Goal: Information Seeking & Learning: Learn about a topic

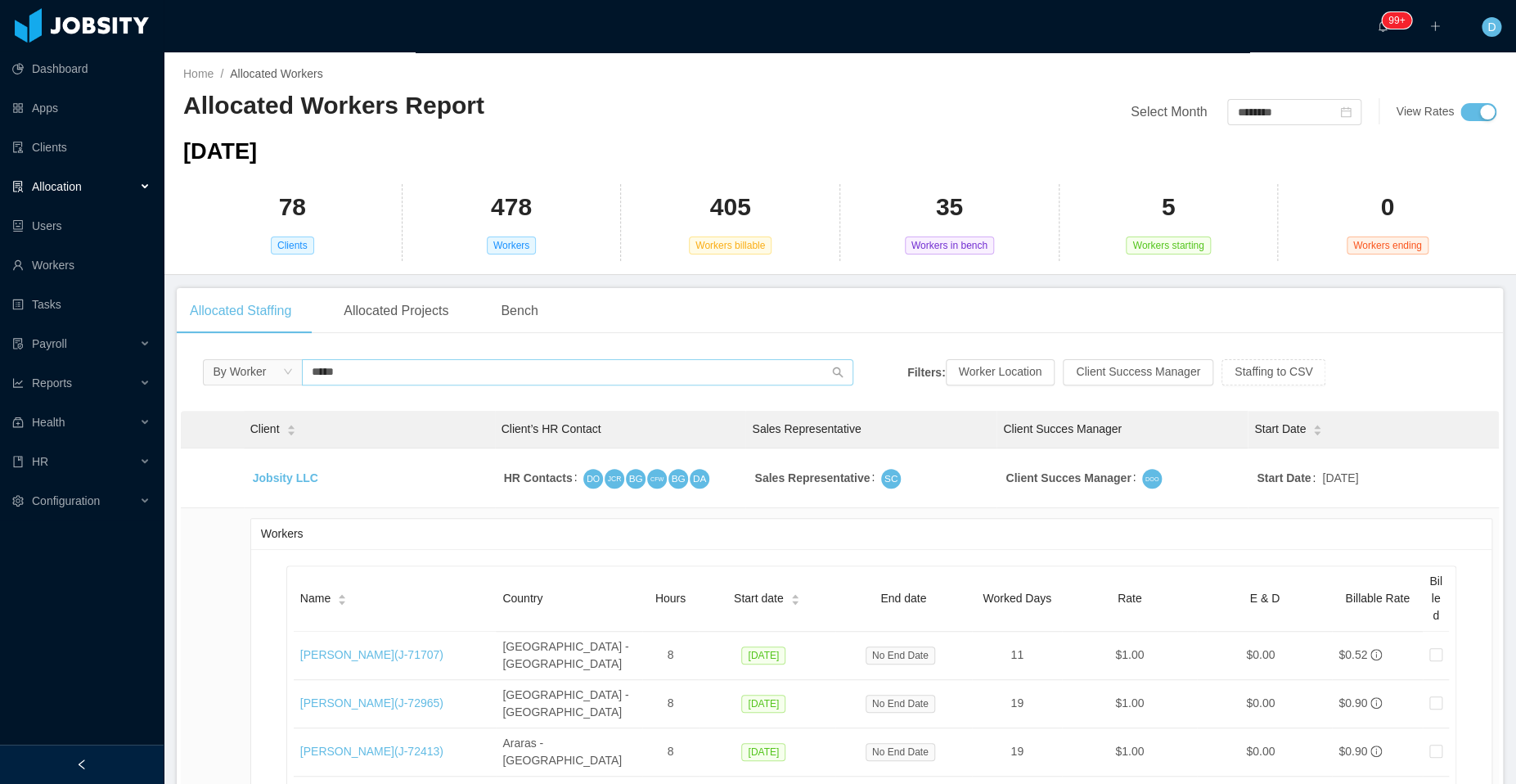
click at [357, 372] on input "*****" at bounding box center [577, 373] width 550 height 26
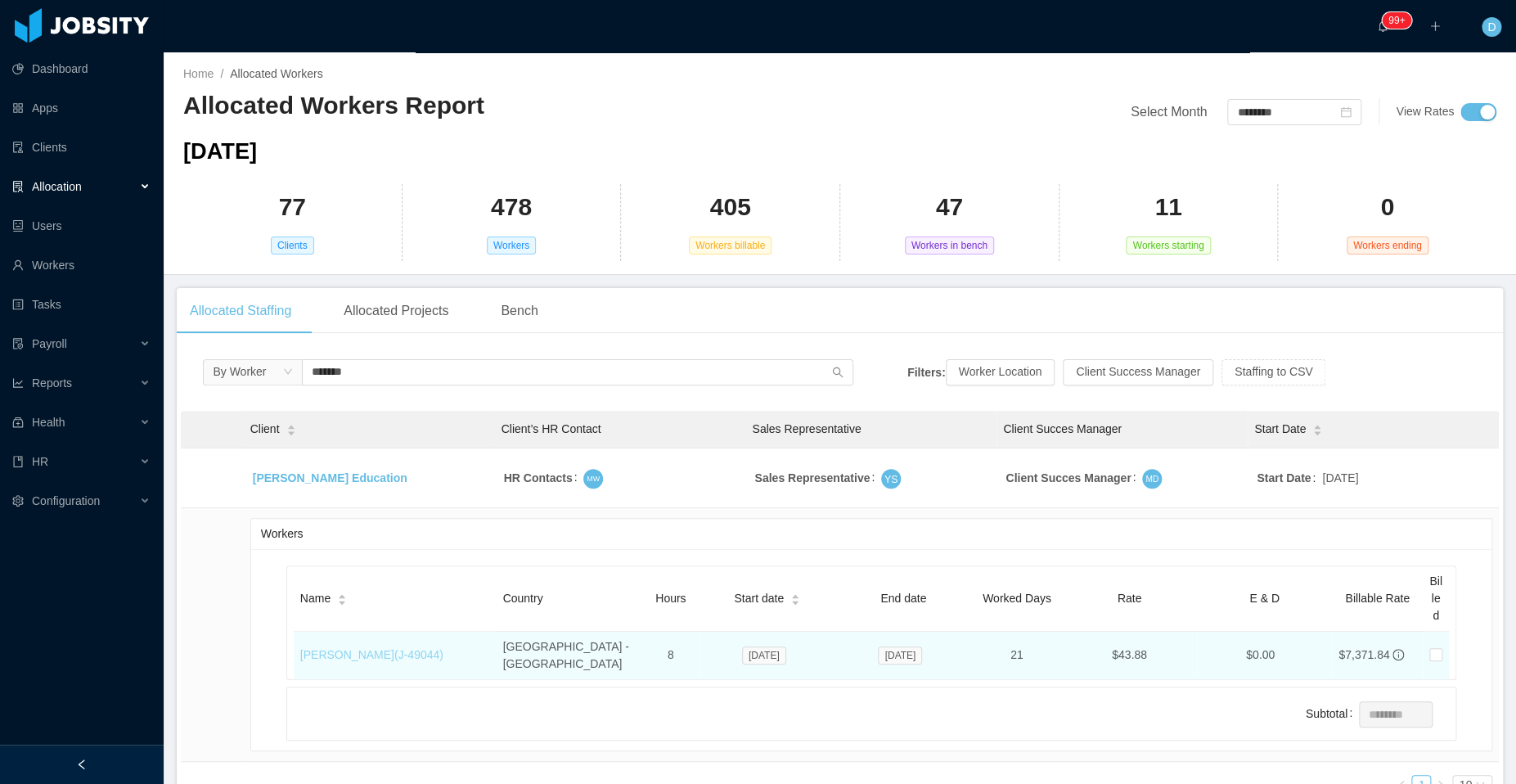
type input "*******"
click at [355, 648] on link "[PERSON_NAME] (J- 49044 )" at bounding box center [371, 654] width 143 height 13
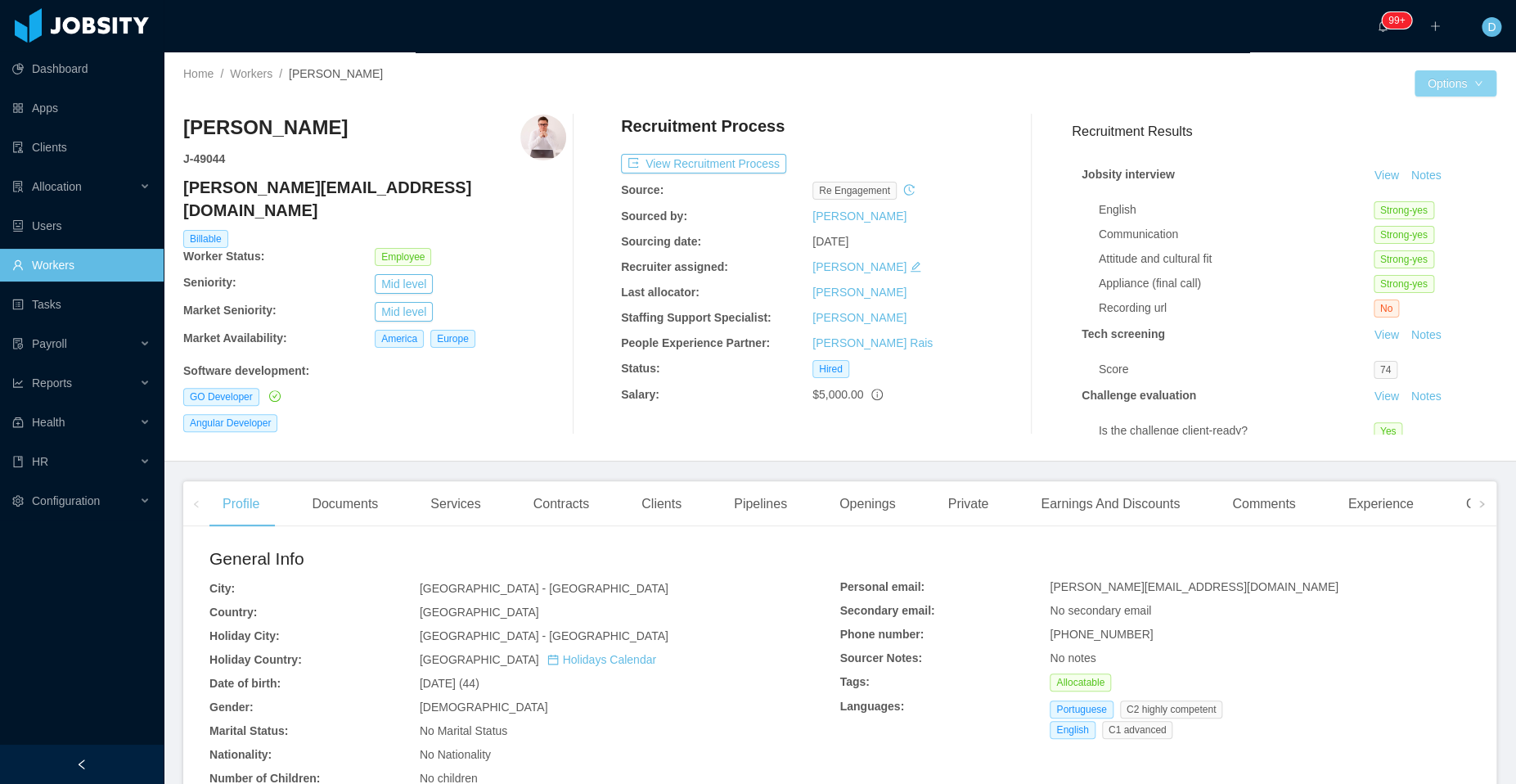
click at [1437, 87] on button "Options" at bounding box center [1455, 83] width 81 height 26
click at [1403, 255] on button "Worker File" at bounding box center [1400, 258] width 102 height 26
click at [1477, 503] on icon "icon: right" at bounding box center [1481, 503] width 9 height 9
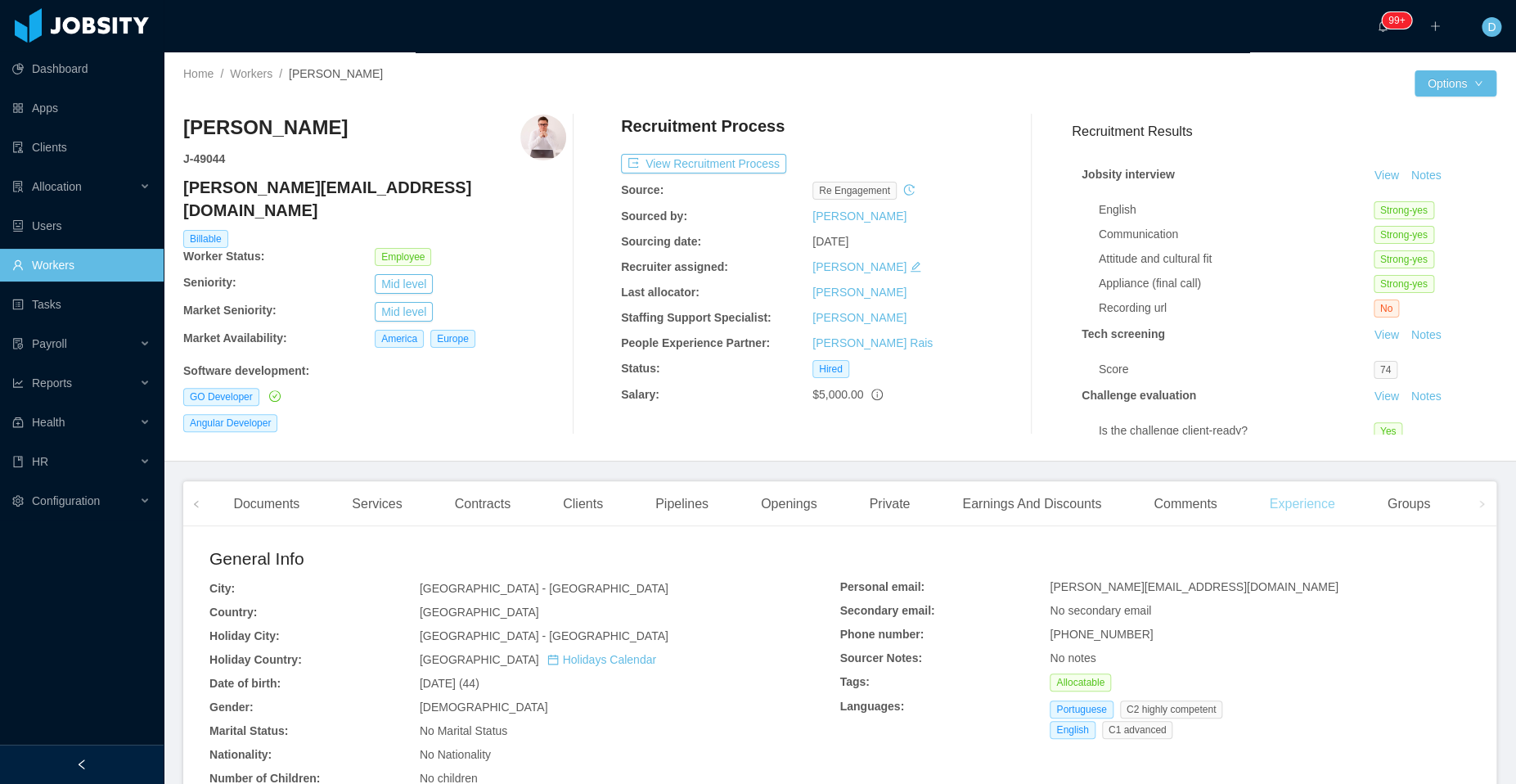
click at [1298, 504] on div "Experience" at bounding box center [1301, 504] width 92 height 45
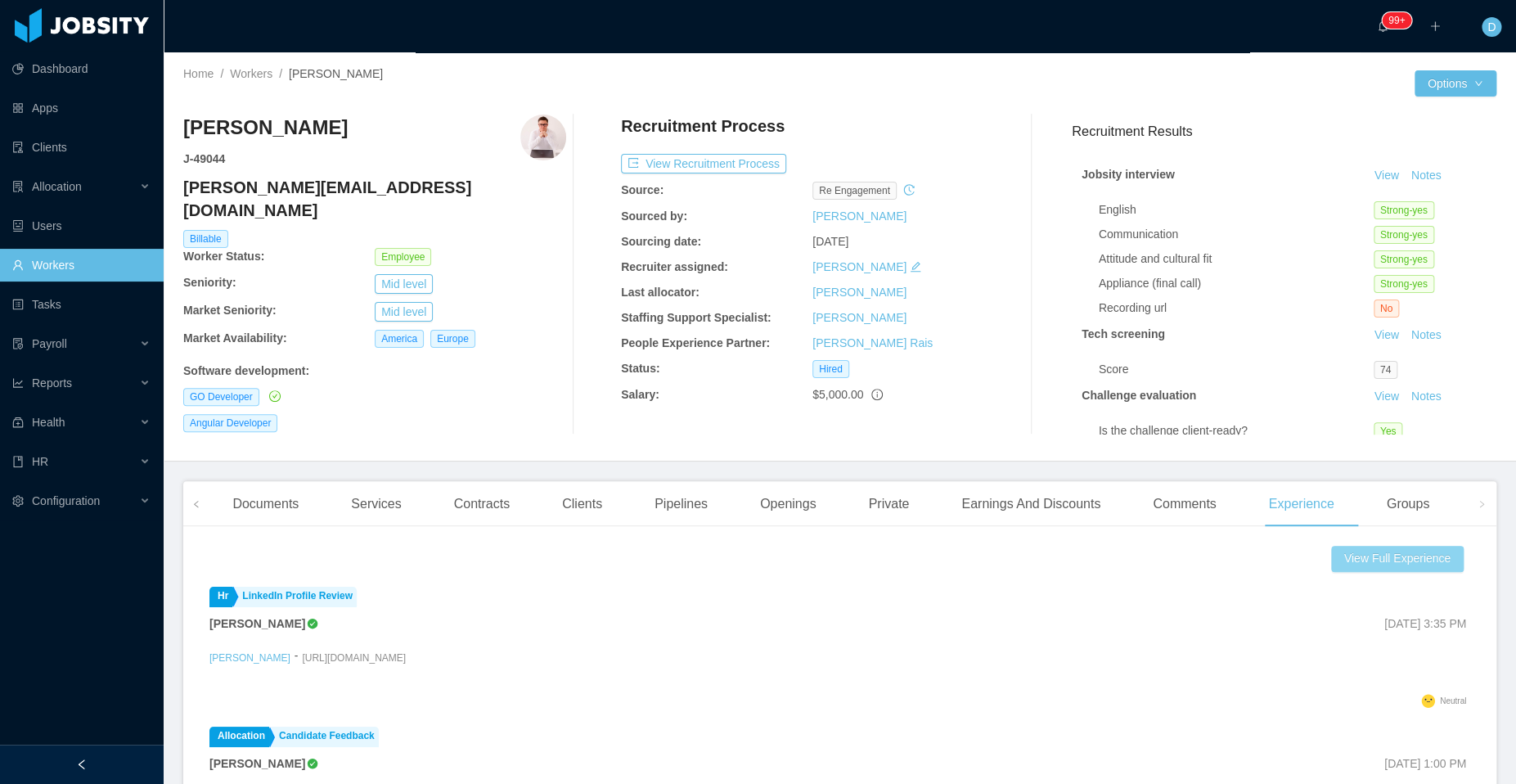
click at [1409, 559] on button "View Full Experience" at bounding box center [1397, 559] width 132 height 26
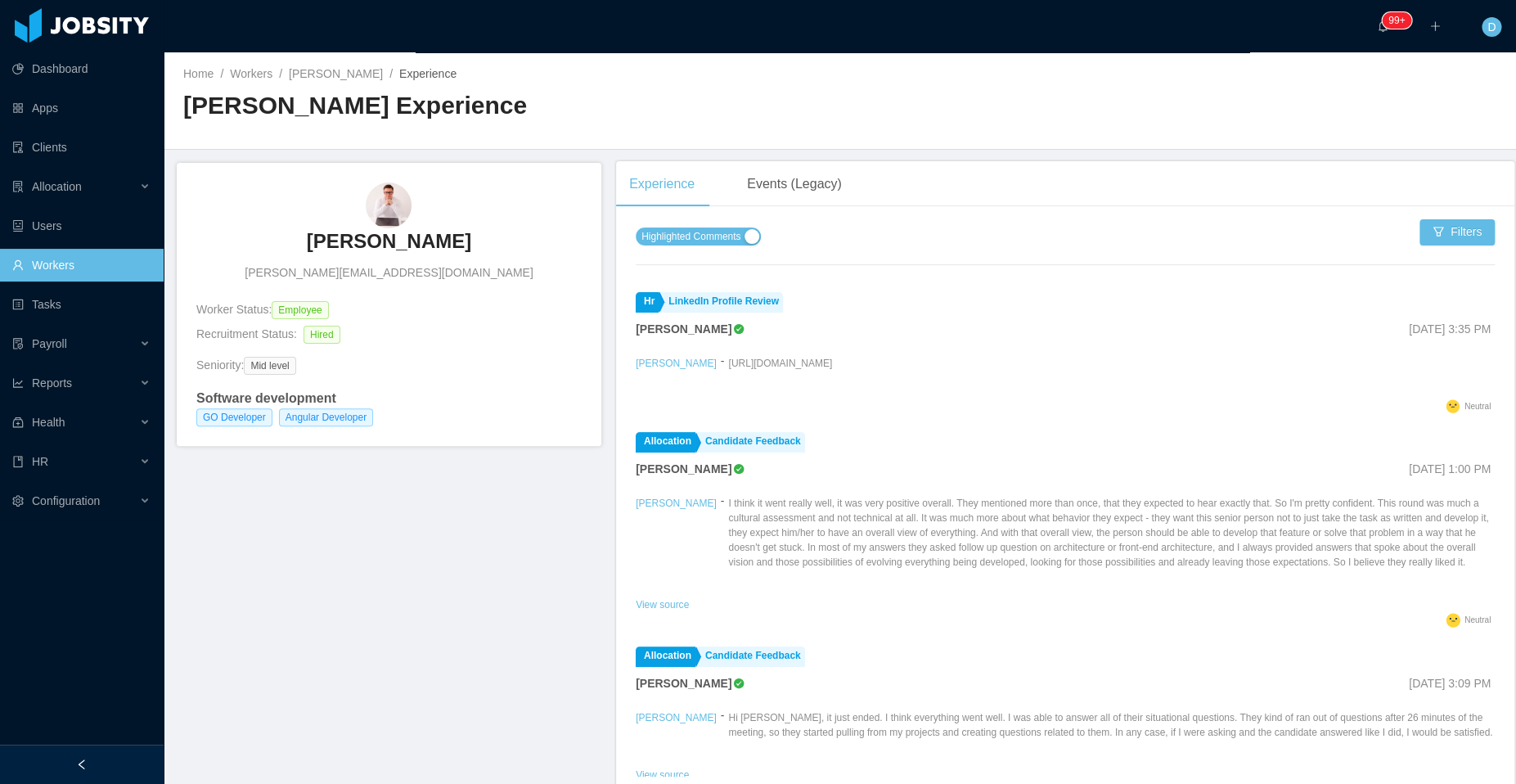
click at [722, 236] on span "Highlighted Comments" at bounding box center [690, 235] width 99 height 16
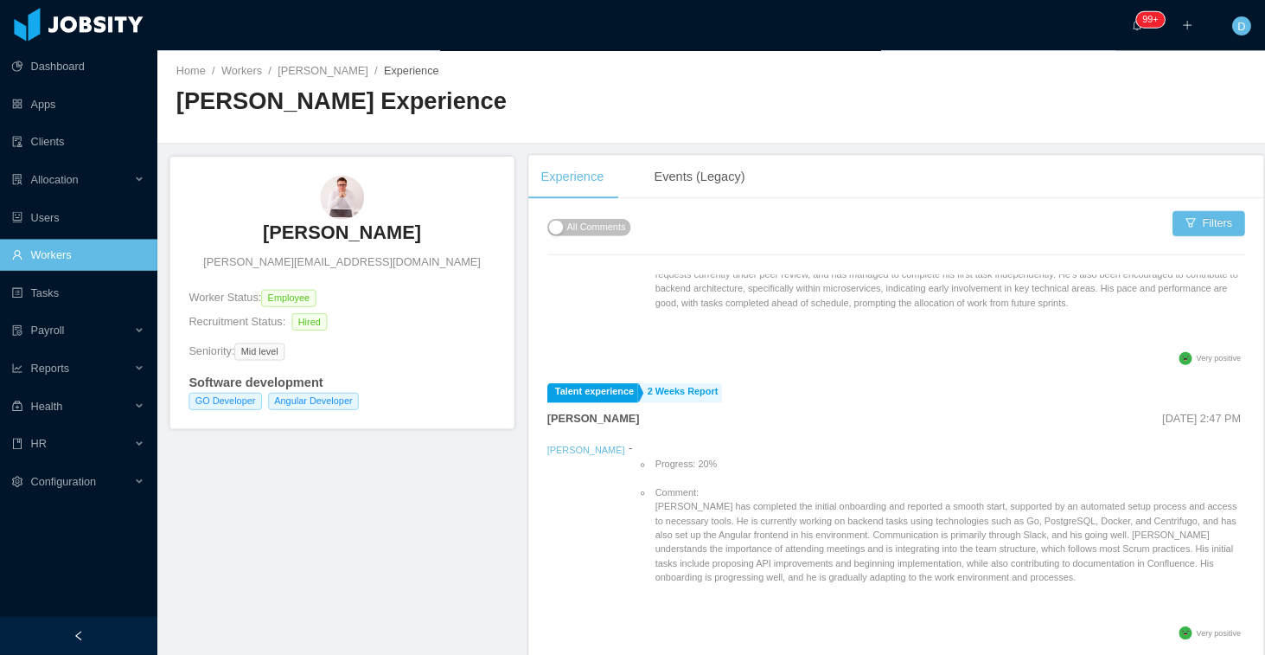
scroll to position [1683, 0]
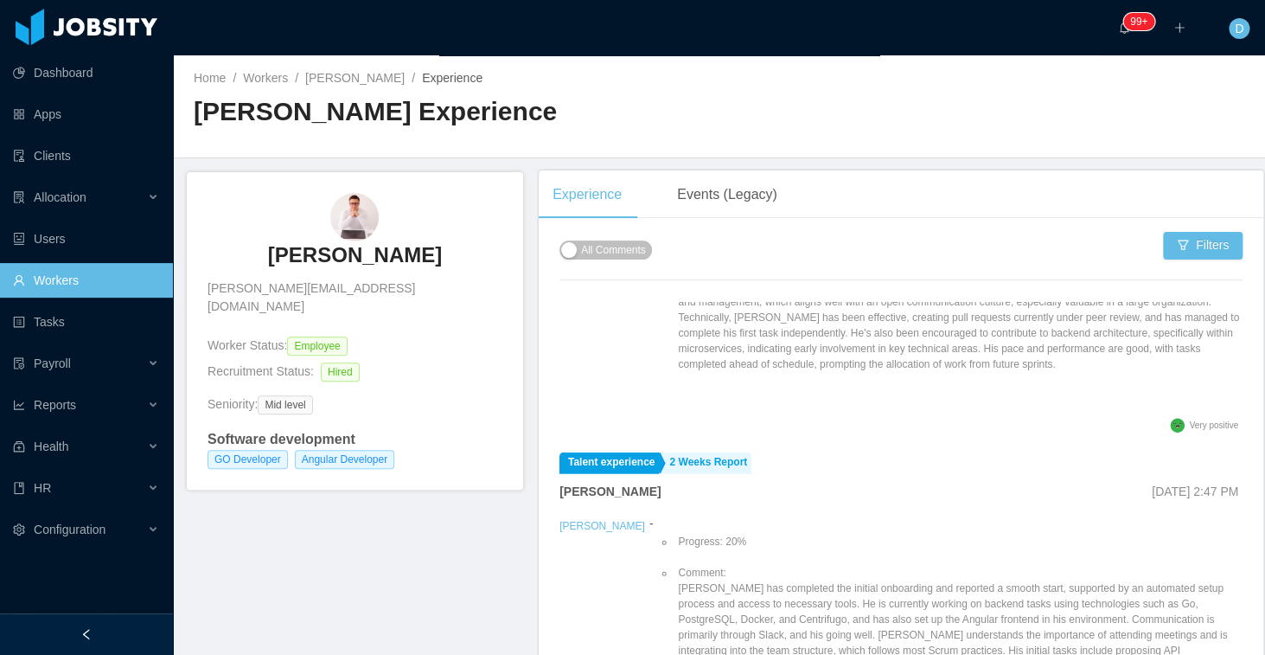
click at [708, 488] on li "Talent experience 2 Weeks Report Elio Escobares Jun 9th, 2025 2:47 PM Eduardo S…" at bounding box center [901, 604] width 683 height 318
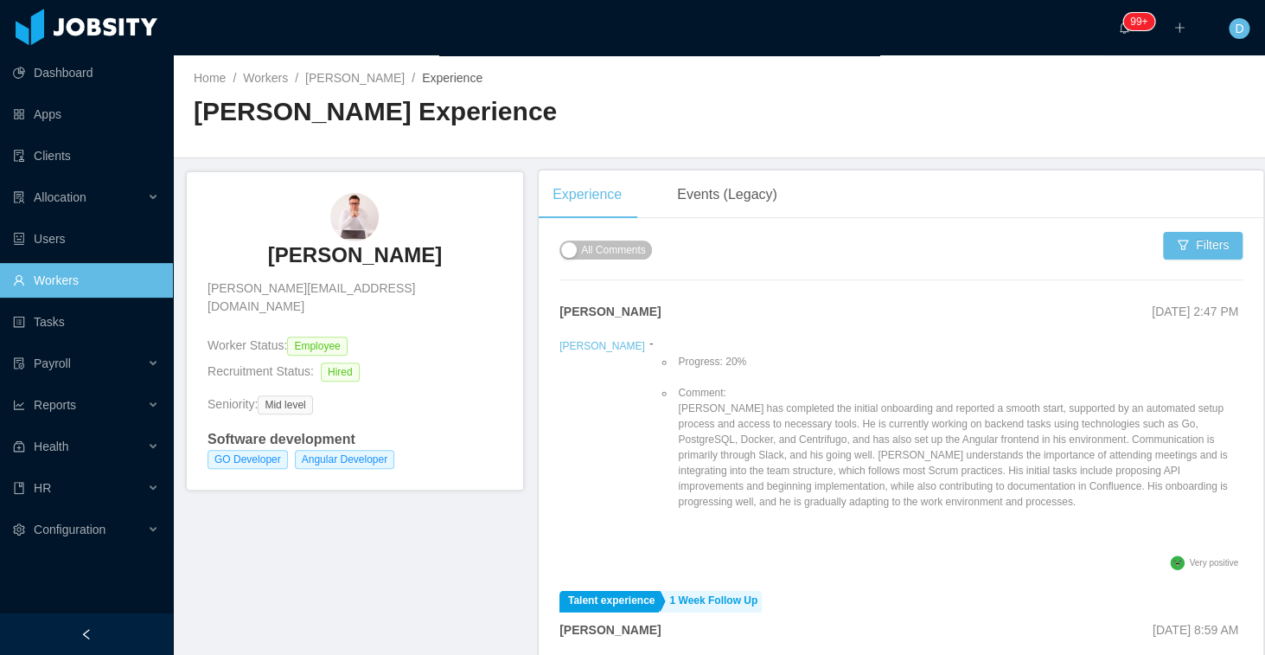
scroll to position [1847, 0]
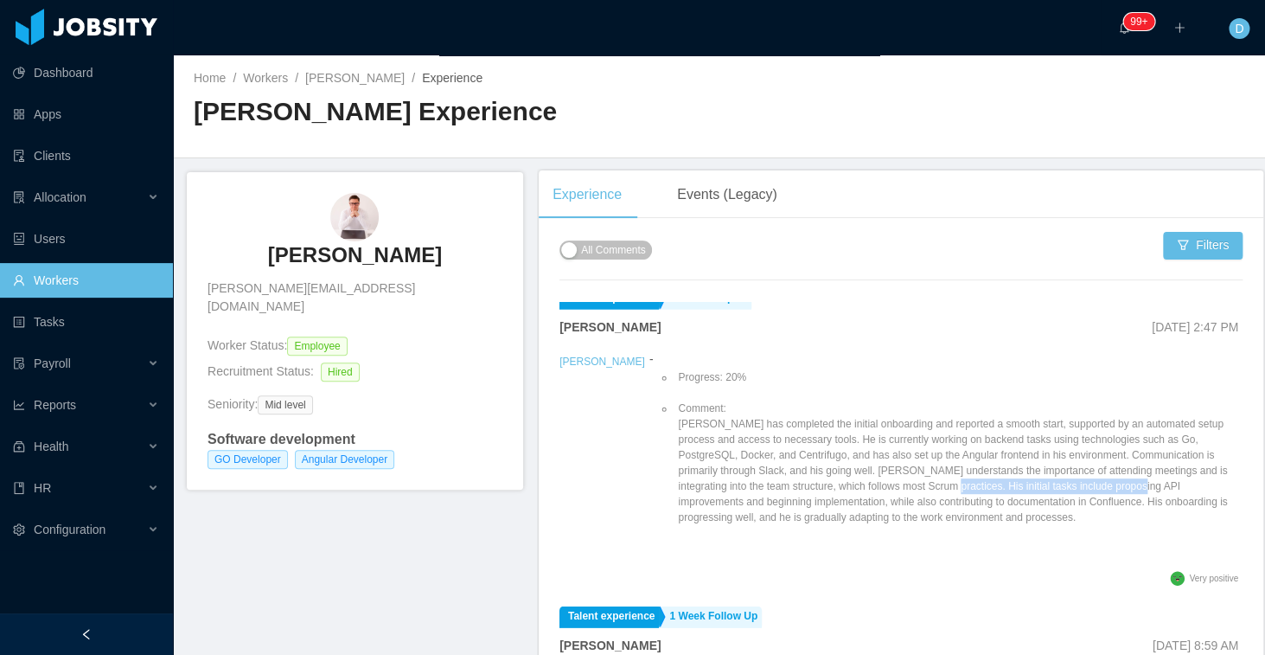
drag, startPoint x: 922, startPoint y: 470, endPoint x: 1126, endPoint y: 470, distance: 204.1
click at [1126, 470] on li "Comment: Eduardo has completed the initial onboarding and reported a smooth sta…" at bounding box center [959, 462] width 568 height 125
click at [1032, 437] on li "Comment: Eduardo has completed the initial onboarding and reported a smooth sta…" at bounding box center [959, 462] width 568 height 125
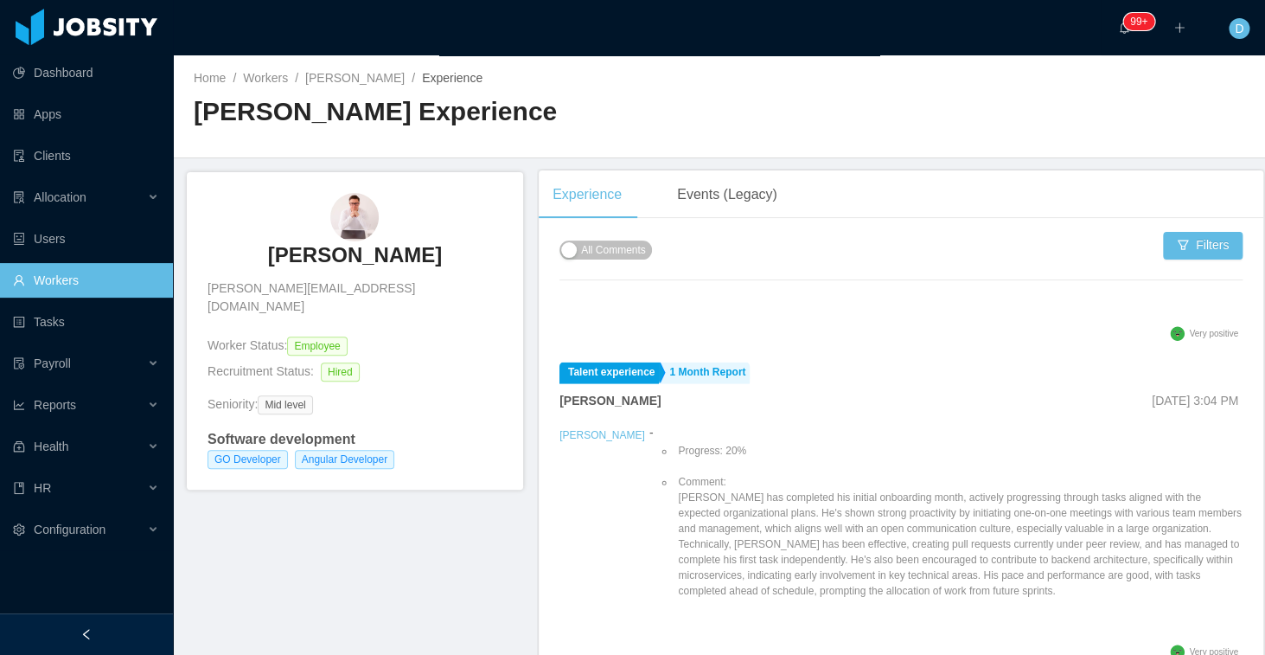
scroll to position [1500, 0]
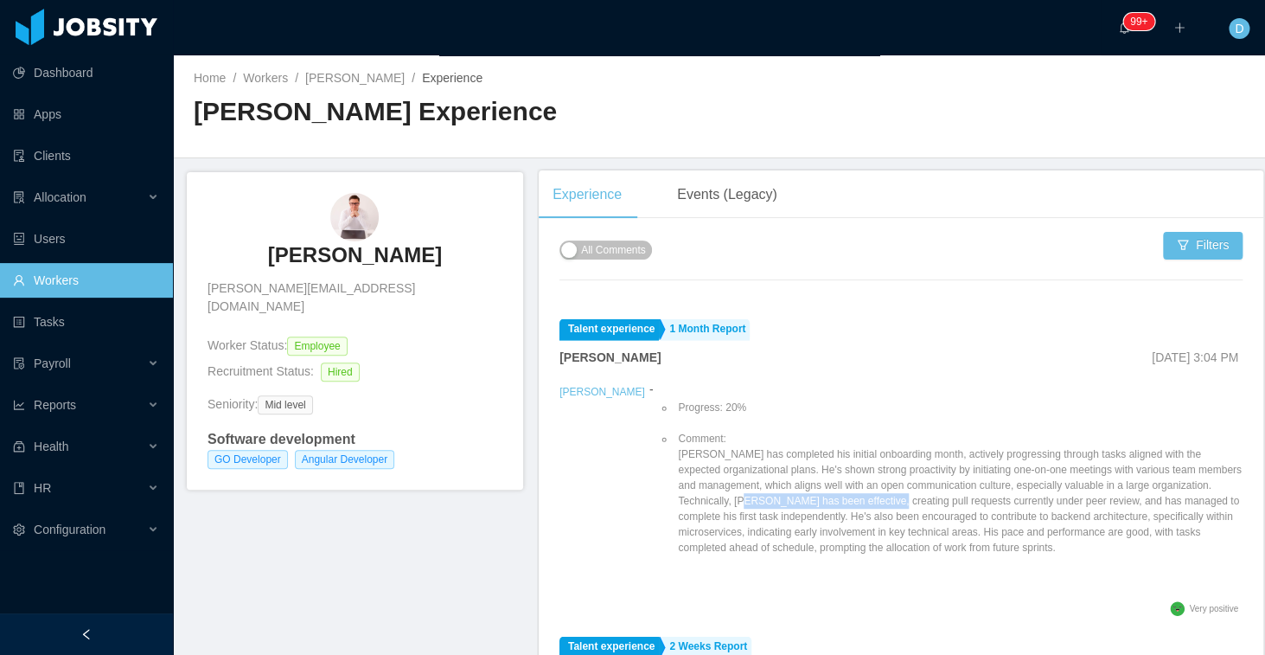
drag, startPoint x: 739, startPoint y: 488, endPoint x: 892, endPoint y: 490, distance: 153.1
click at [892, 490] on li "Comment: Eduardo has completed his initial onboarding month, actively progressi…" at bounding box center [959, 493] width 568 height 125
click at [957, 493] on li "Comment: Eduardo has completed his initial onboarding month, actively progressi…" at bounding box center [959, 493] width 568 height 125
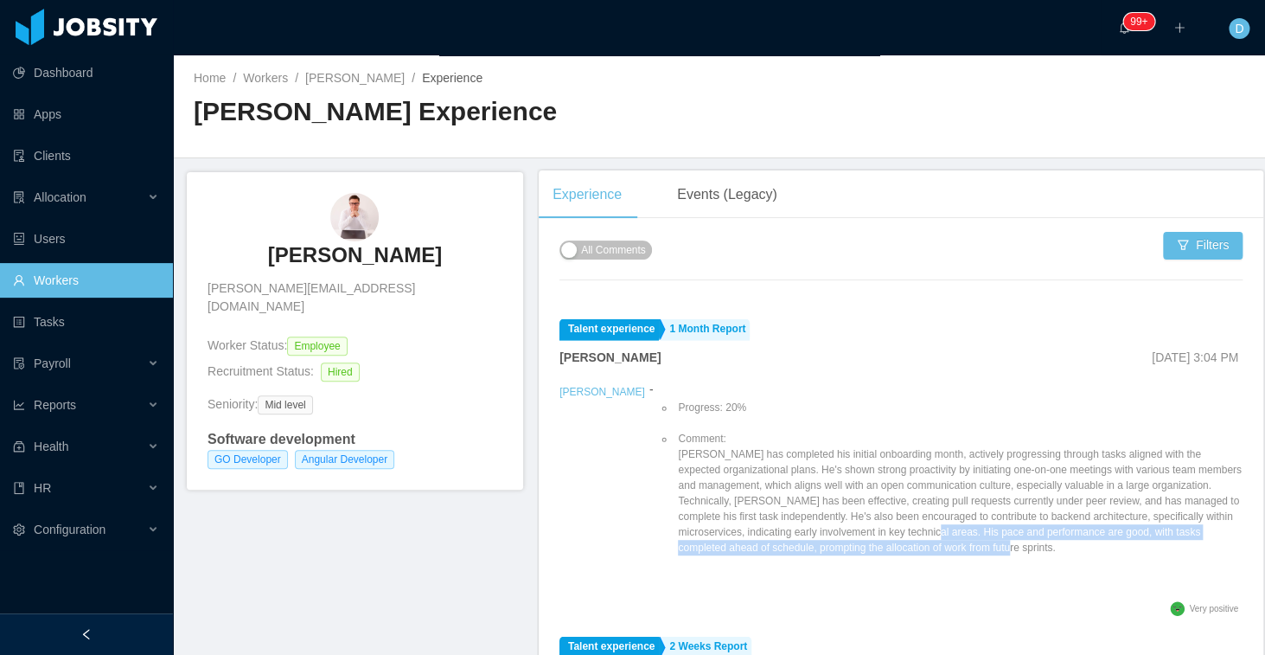
drag, startPoint x: 1002, startPoint y: 514, endPoint x: 1148, endPoint y: 528, distance: 146.9
click at [1148, 528] on li "Comment: Eduardo has completed his initial onboarding month, actively progressi…" at bounding box center [959, 493] width 568 height 125
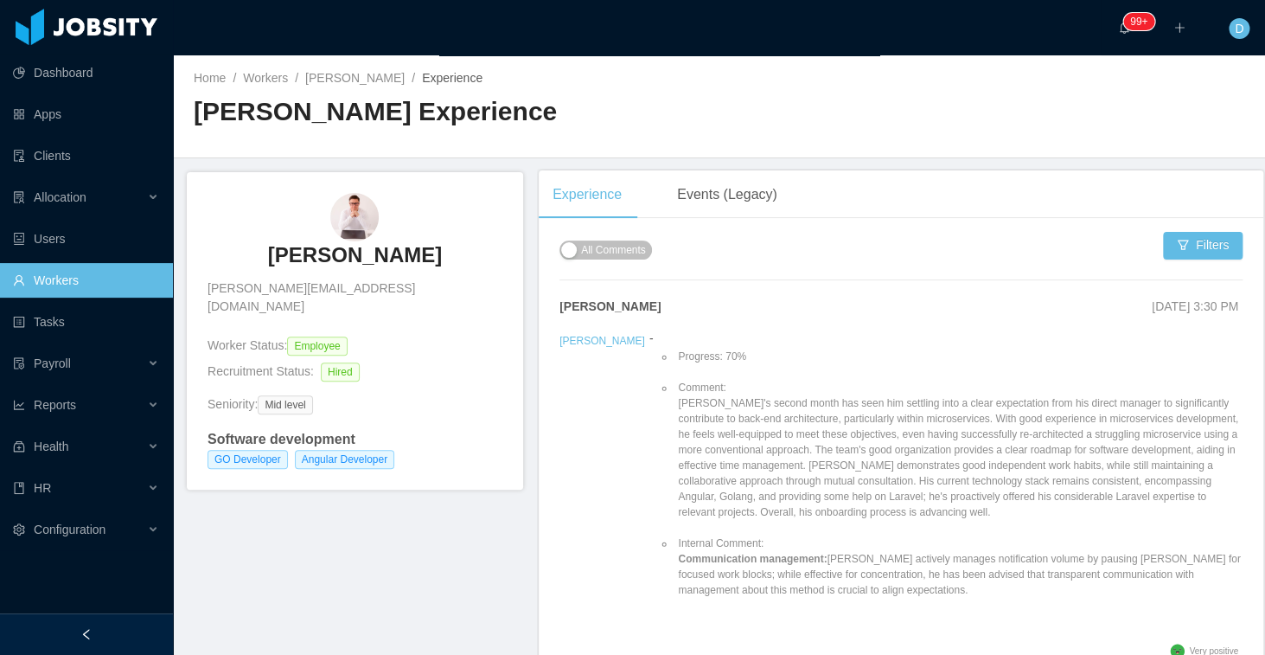
scroll to position [1150, 0]
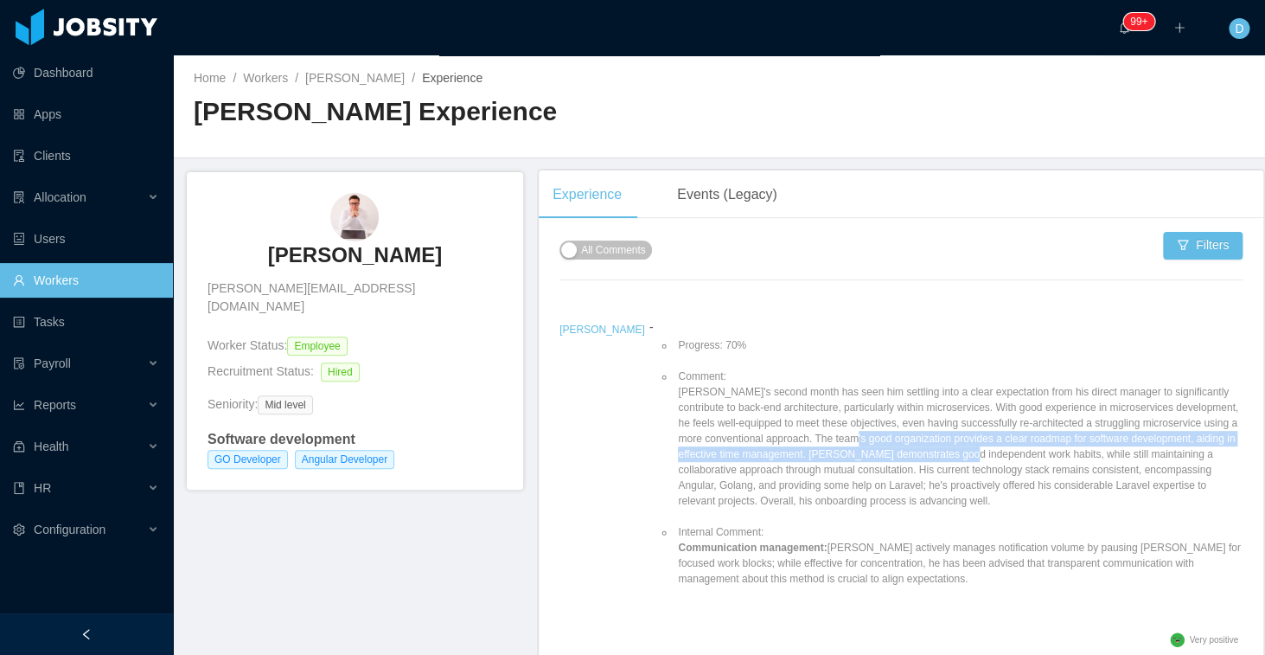
drag, startPoint x: 961, startPoint y: 428, endPoint x: 1132, endPoint y: 430, distance: 171.2
click at [1132, 430] on li "Comment: Eduardo's second month has seen him settling into a clear expectation …" at bounding box center [959, 438] width 568 height 140
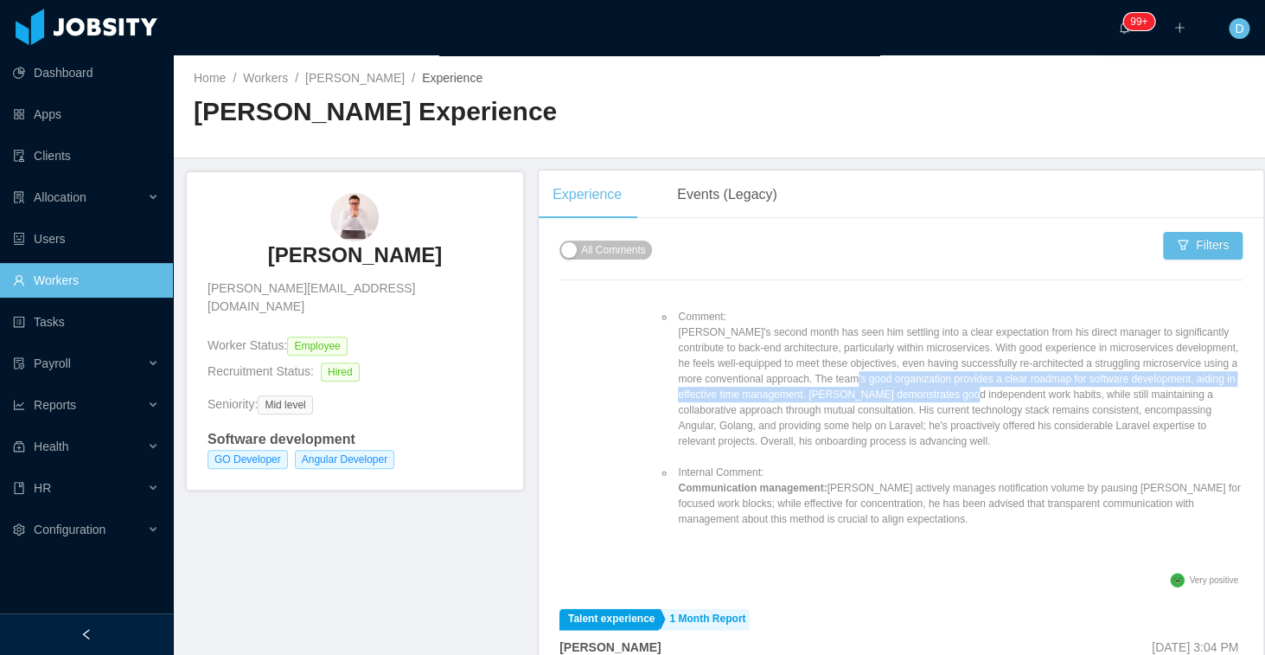
scroll to position [1217, 0]
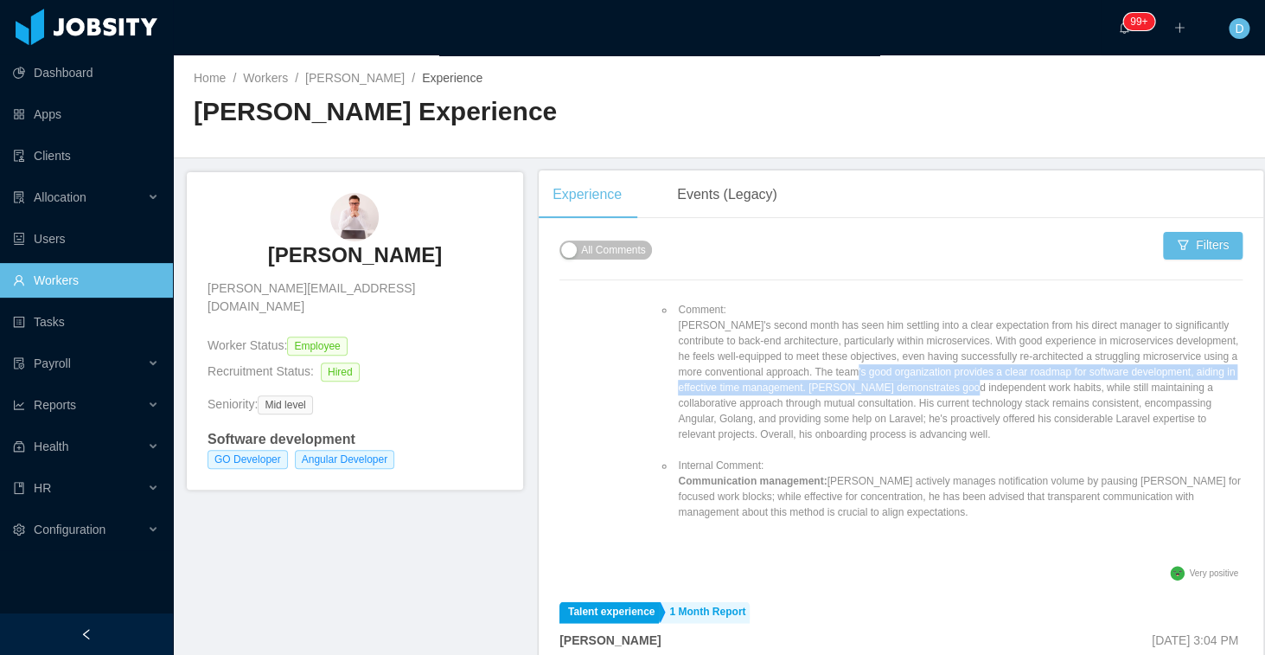
click at [827, 488] on li "Internal Comment: Communication management: Eduardo actively manages notificati…" at bounding box center [959, 488] width 568 height 62
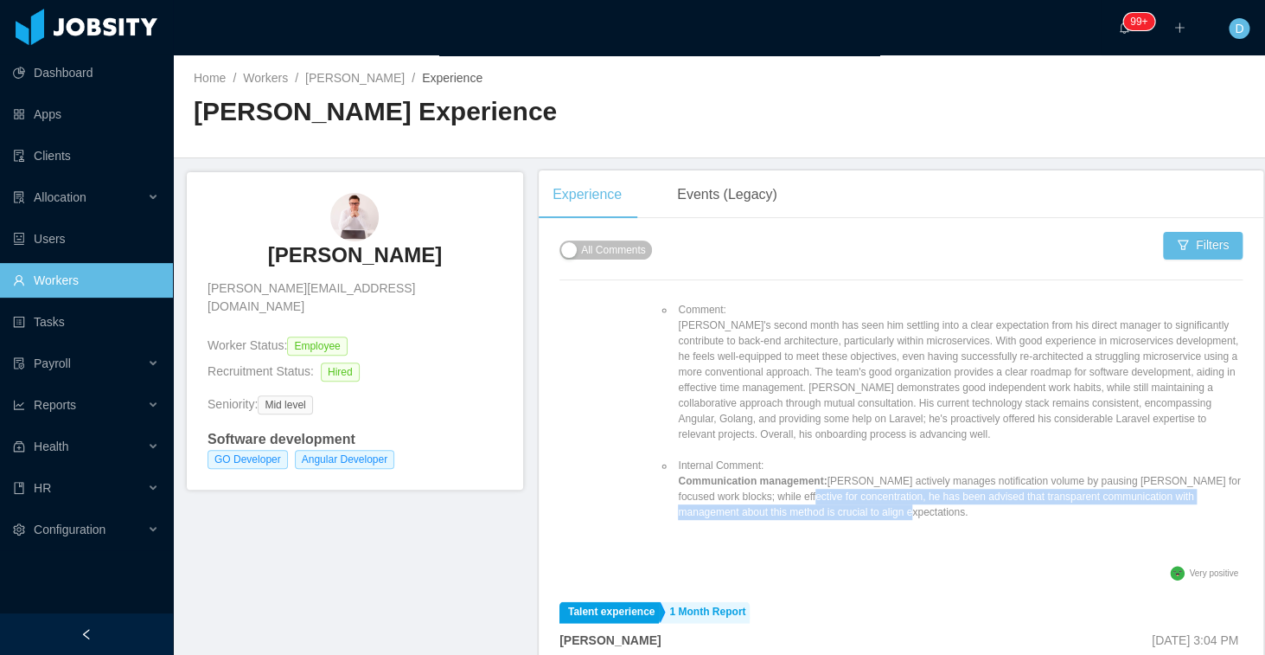
drag, startPoint x: 885, startPoint y: 498, endPoint x: 772, endPoint y: 472, distance: 115.4
click at [772, 473] on li "Internal Comment: Communication management: Eduardo actively manages notificati…" at bounding box center [959, 488] width 568 height 62
click at [772, 472] on li "Internal Comment: Communication management: Eduardo actively manages notificati…" at bounding box center [959, 488] width 568 height 62
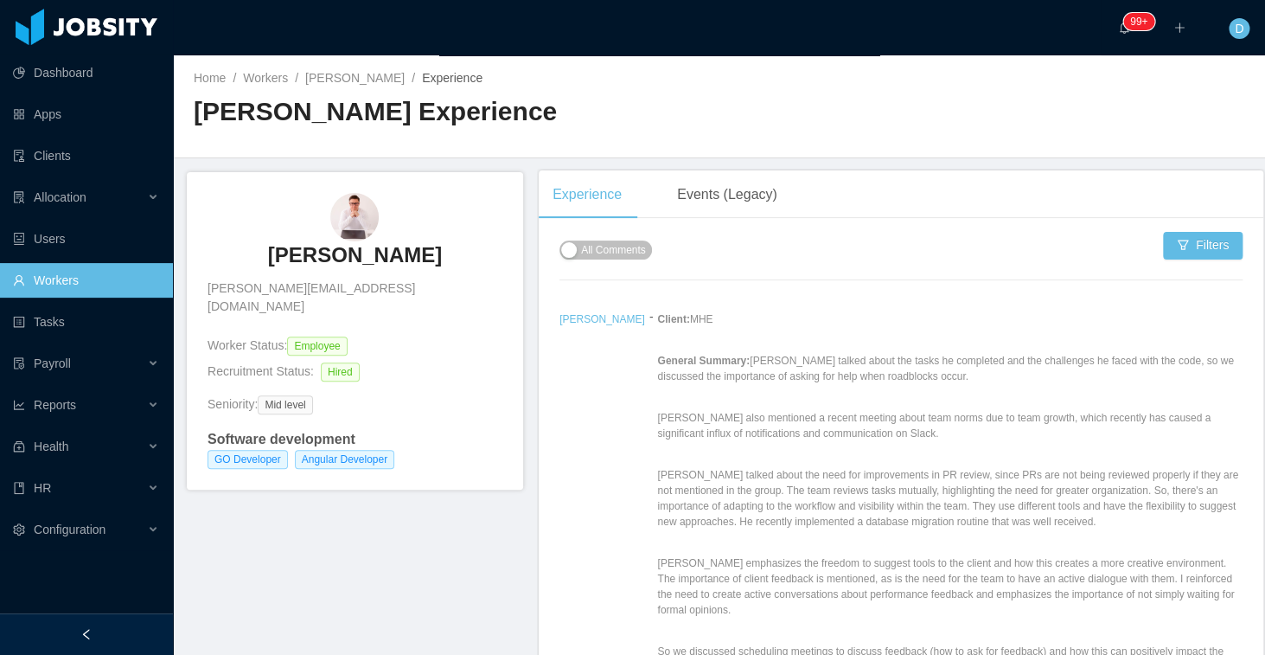
scroll to position [590, 0]
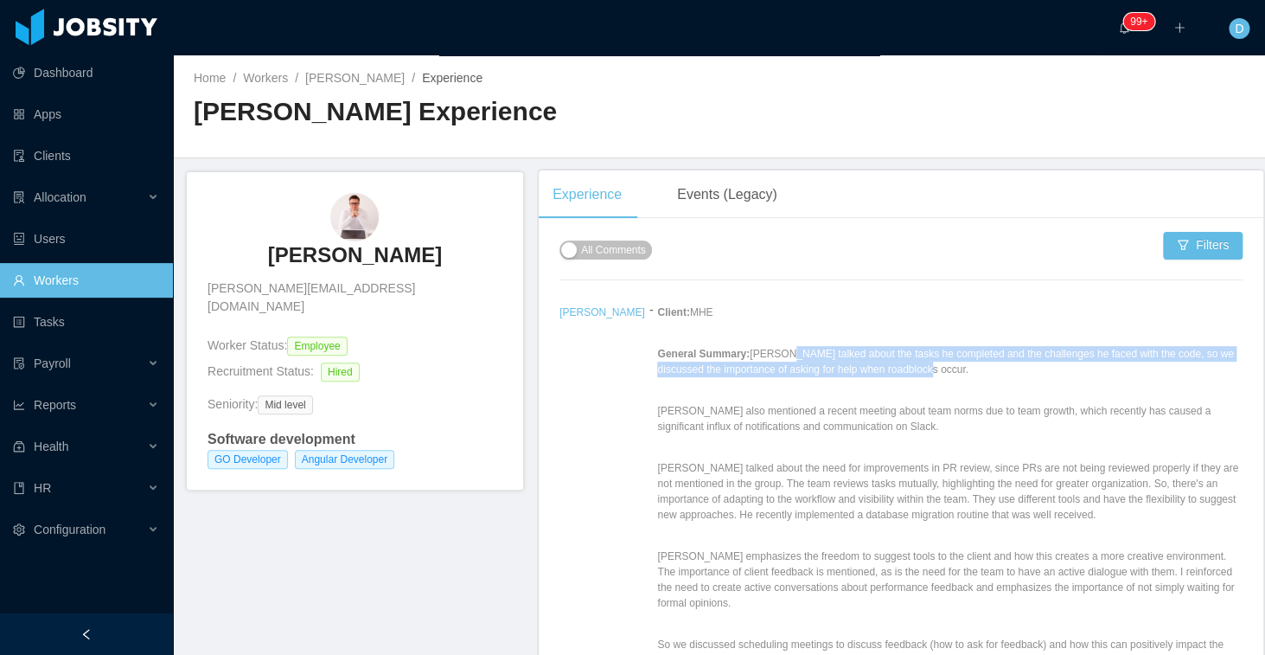
drag, startPoint x: 940, startPoint y: 358, endPoint x: 751, endPoint y: 345, distance: 189.8
click at [752, 346] on p "General Summary: Eduardo talked about the tasks he completed and the challenges…" at bounding box center [949, 361] width 585 height 31
click at [751, 346] on p "General Summary: Eduardo talked about the tasks he completed and the challenges…" at bounding box center [949, 361] width 585 height 31
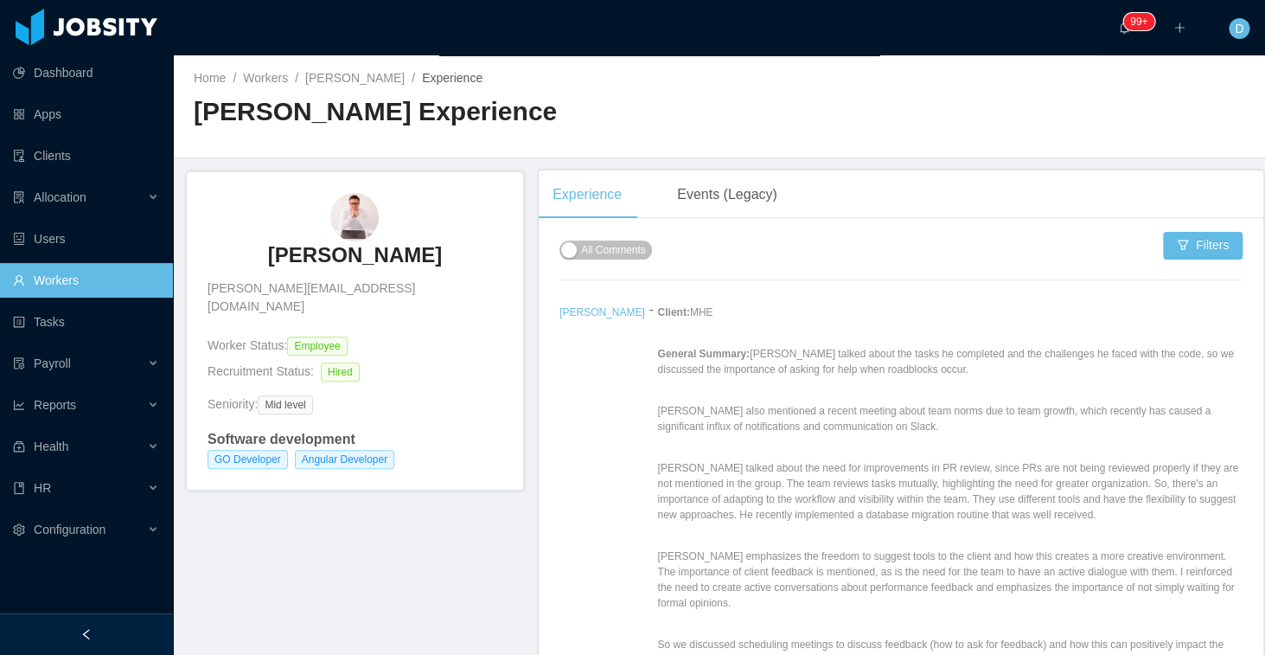
click at [796, 352] on p "General Summary: Eduardo talked about the tasks he completed and the challenges…" at bounding box center [949, 361] width 585 height 31
click at [852, 352] on p "General Summary: Eduardo talked about the tasks he completed and the challenges…" at bounding box center [949, 361] width 585 height 31
click at [720, 359] on p "General Summary: Eduardo talked about the tasks he completed and the challenges…" at bounding box center [949, 361] width 585 height 31
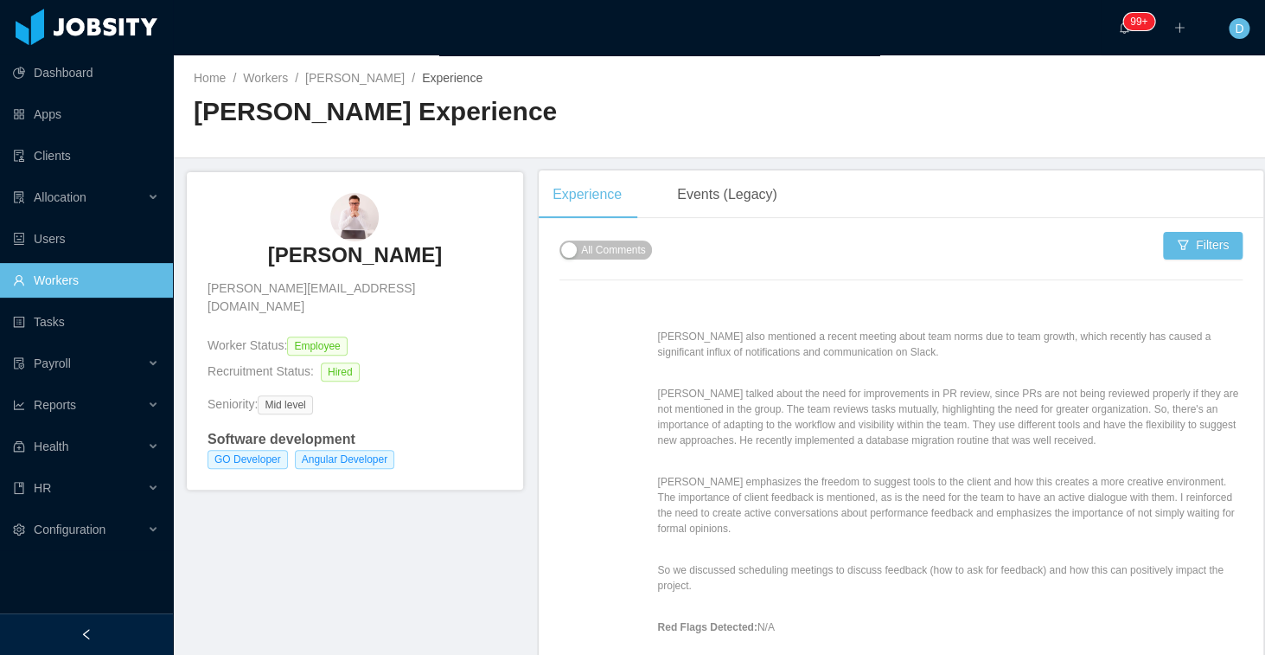
scroll to position [666, 0]
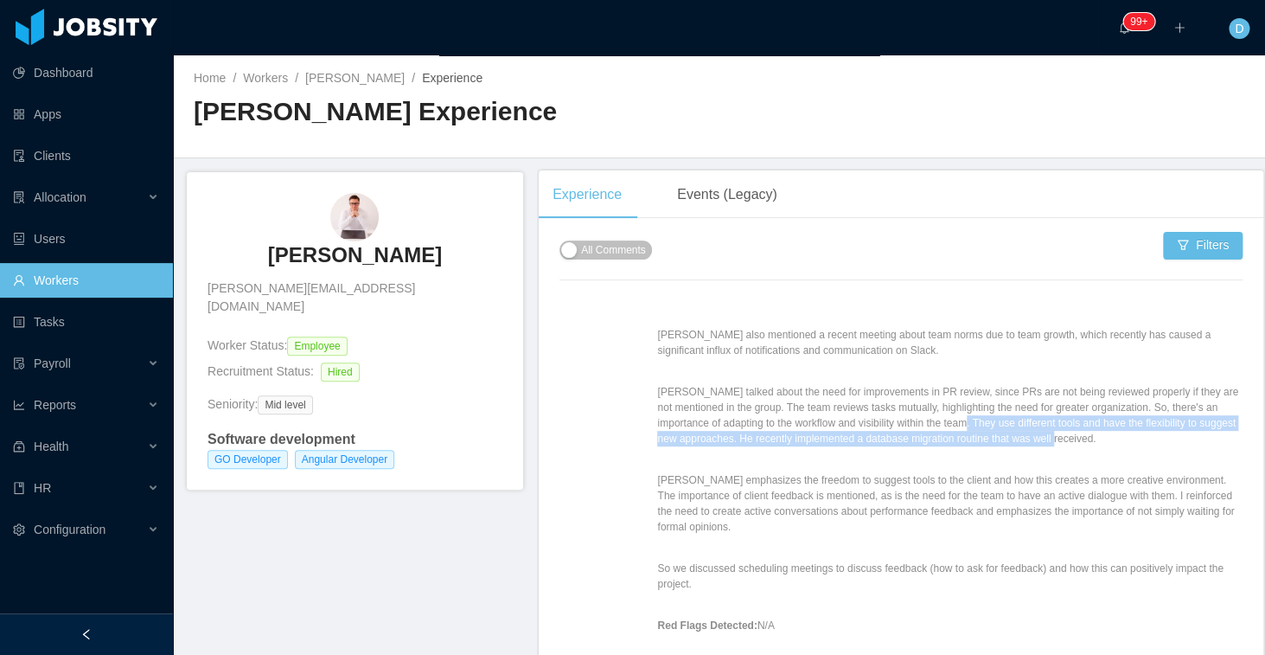
drag, startPoint x: 980, startPoint y: 411, endPoint x: 1109, endPoint y: 419, distance: 129.1
click at [1109, 419] on p "Eduardo talked about the need for improvements in PR review, since PRs are not …" at bounding box center [949, 415] width 585 height 62
click at [1140, 429] on p "Eduardo talked about the need for improvements in PR review, since PRs are not …" at bounding box center [949, 415] width 585 height 62
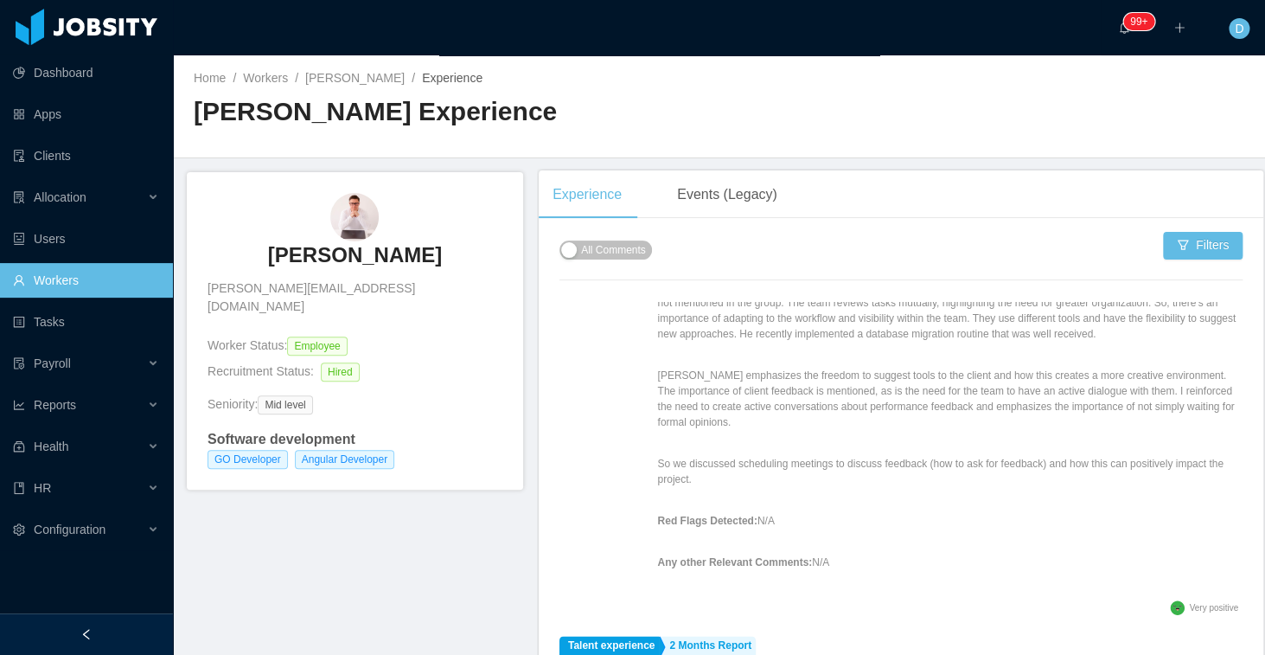
scroll to position [778, 0]
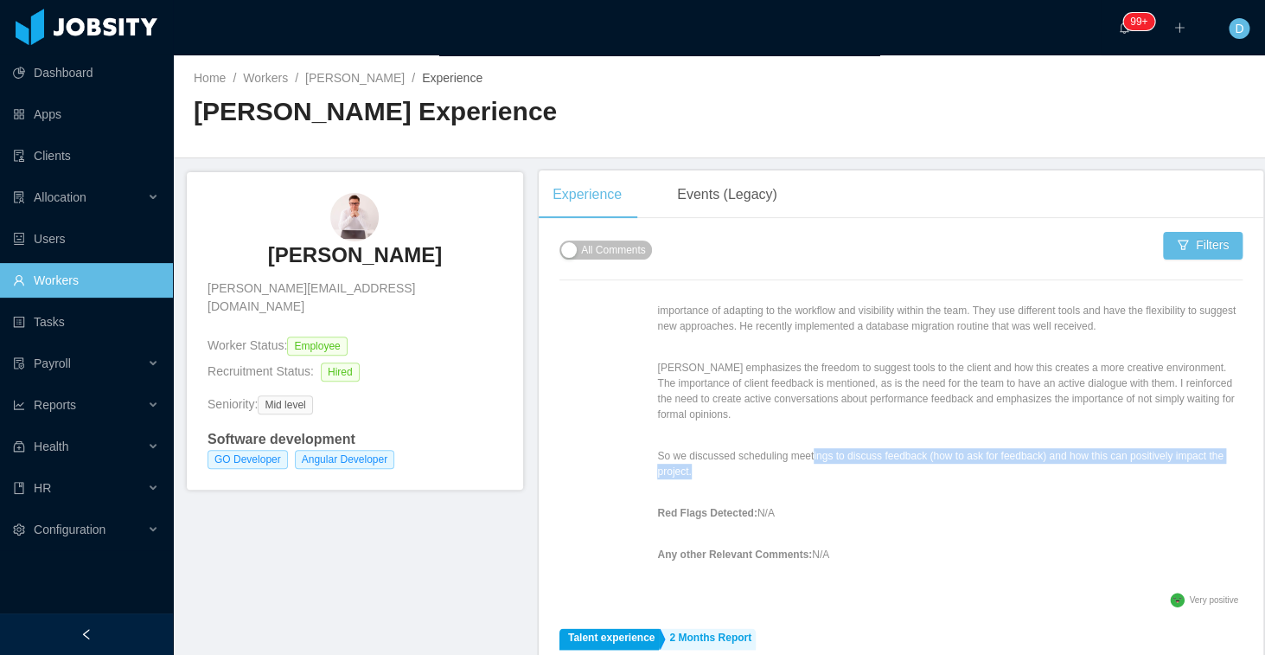
drag, startPoint x: 781, startPoint y: 445, endPoint x: 918, endPoint y: 449, distance: 136.7
click at [918, 449] on p "So we discussed scheduling meetings to discuss feedback (how to ask for feedbac…" at bounding box center [949, 463] width 585 height 31
click at [975, 448] on p "So we discussed scheduling meetings to discuss feedback (how to ask for feedbac…" at bounding box center [949, 463] width 585 height 31
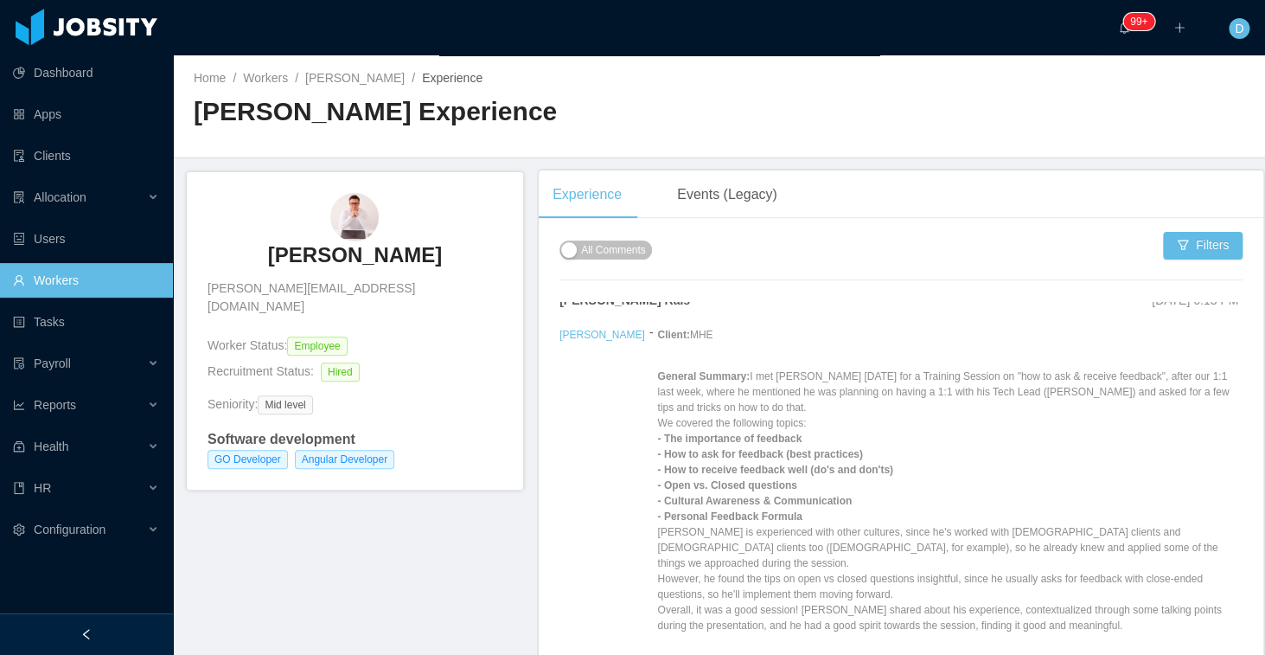
scroll to position [0, 0]
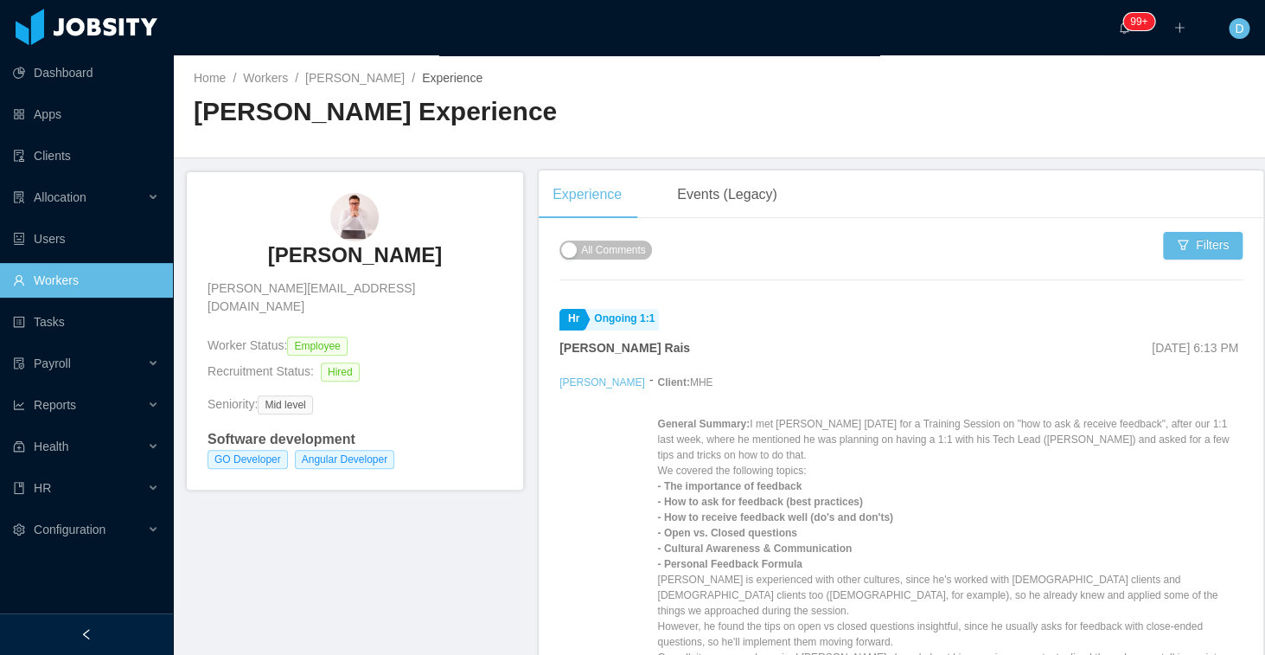
click at [739, 432] on p "General Summary: I met Eduardo today for a Training Session on "how to ask & re…" at bounding box center [949, 548] width 585 height 265
click at [795, 445] on p "General Summary: I met Eduardo today for a Training Session on "how to ask & re…" at bounding box center [949, 548] width 585 height 265
drag, startPoint x: 637, startPoint y: 353, endPoint x: 562, endPoint y: 351, distance: 74.4
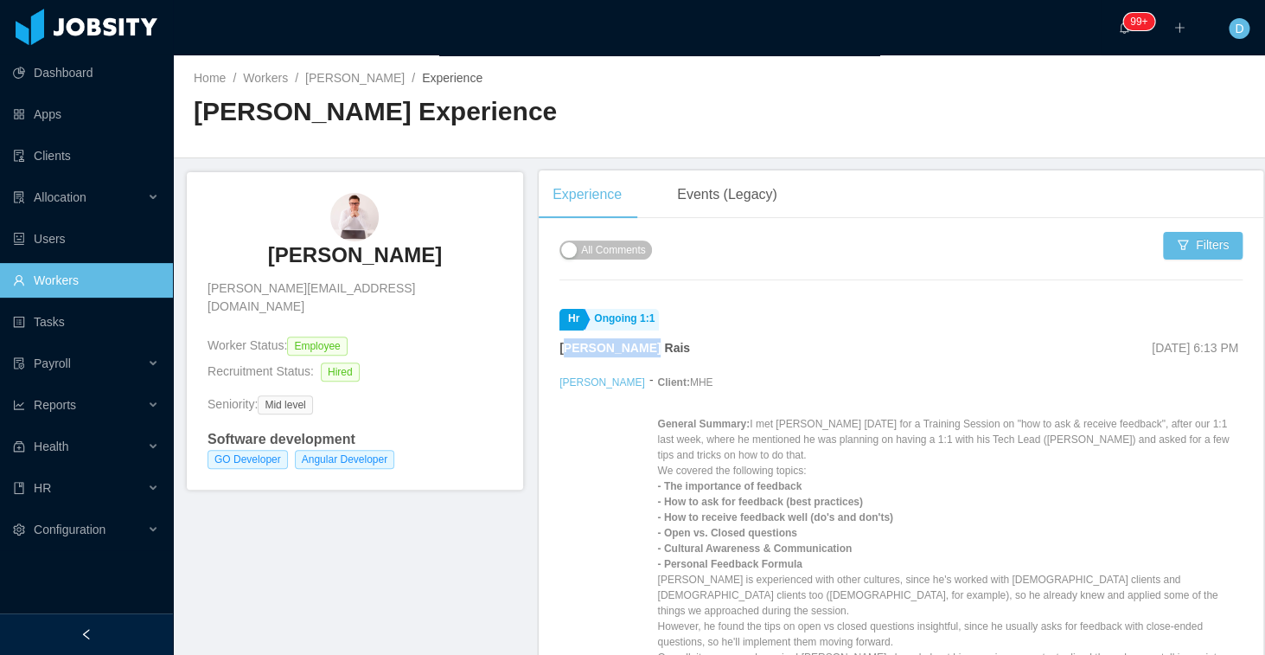
click at [562, 352] on strong "Leonardo Strazza Rais" at bounding box center [625, 348] width 131 height 14
click at [836, 443] on p "General Summary: I met Eduardo today for a Training Session on "how to ask & re…" at bounding box center [949, 548] width 585 height 265
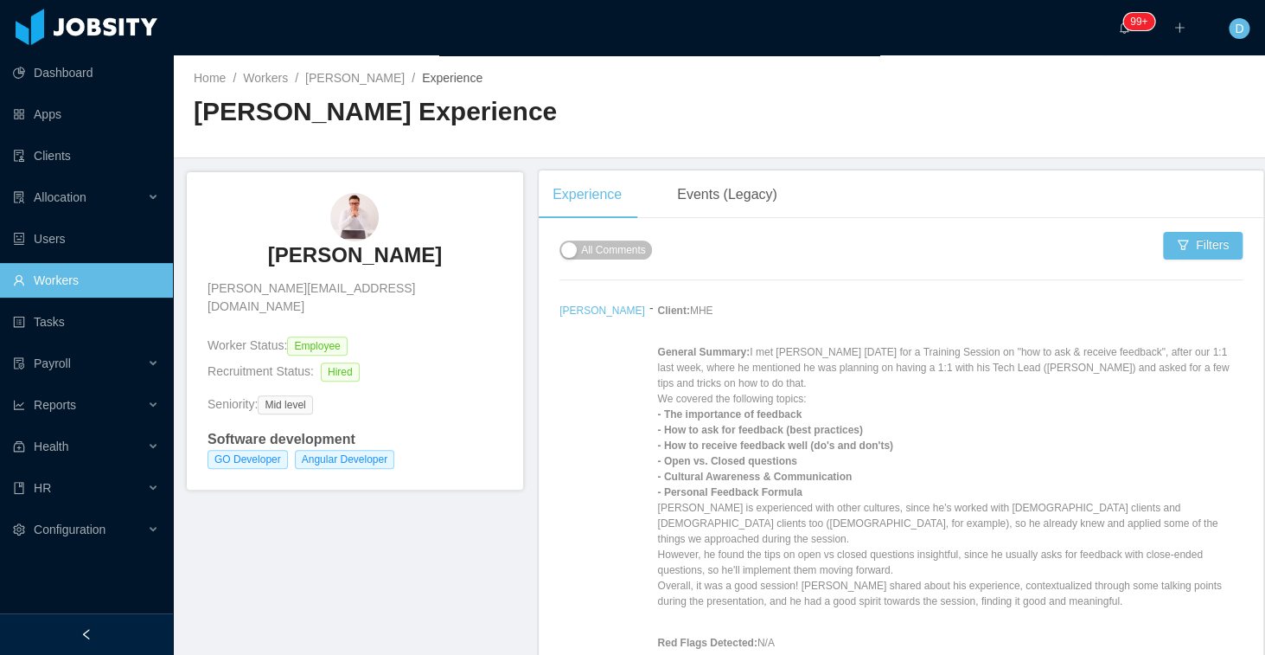
scroll to position [79, 0]
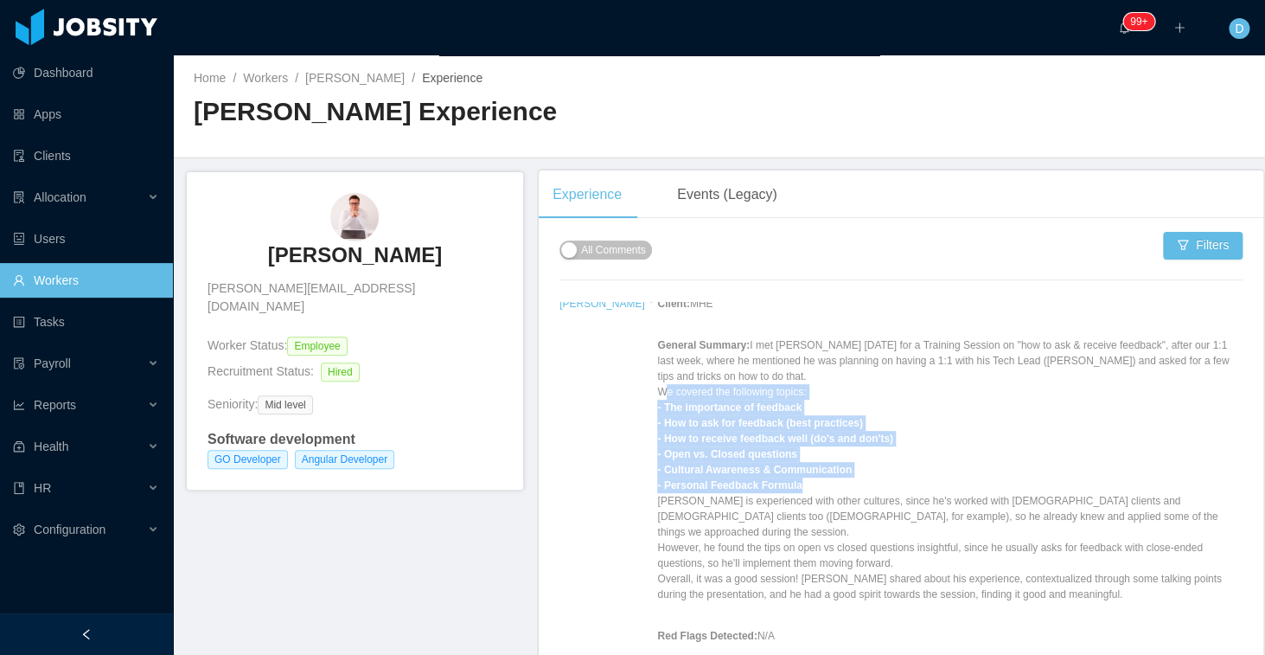
drag, startPoint x: 625, startPoint y: 396, endPoint x: 783, endPoint y: 478, distance: 177.6
click at [783, 478] on p "General Summary: I met Eduardo today for a Training Session on "how to ask & re…" at bounding box center [949, 469] width 585 height 265
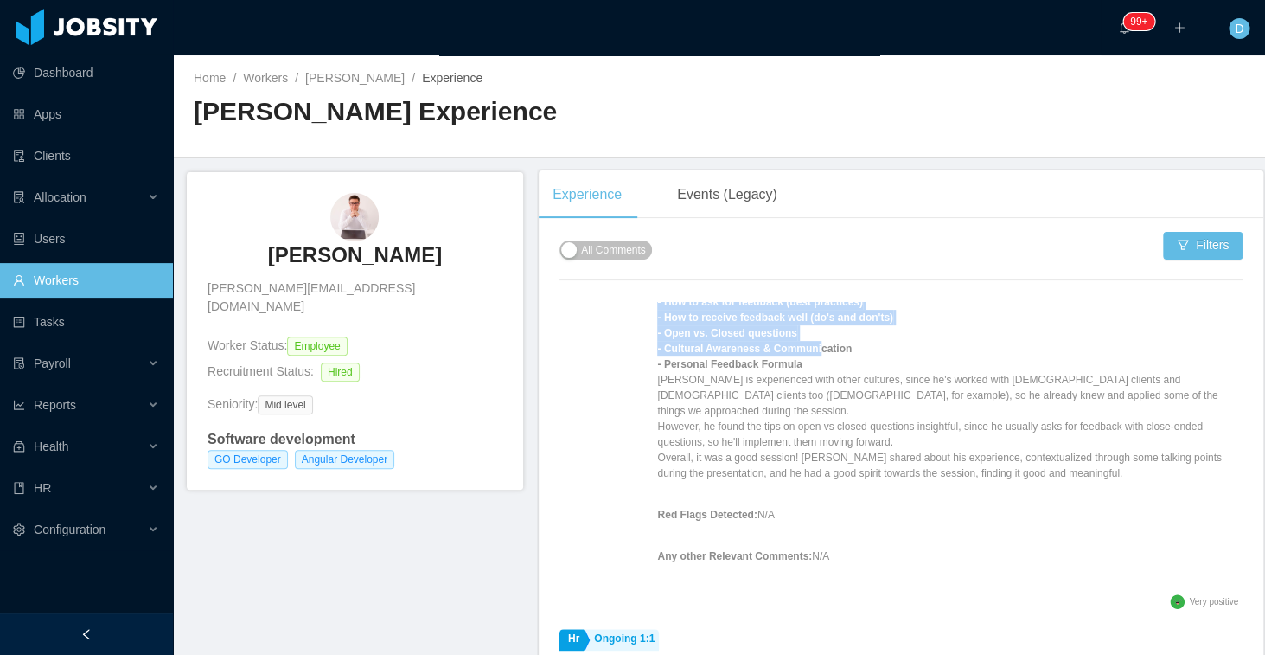
scroll to position [202, 0]
click at [1018, 388] on p "General Summary: I met Eduardo today for a Training Session on "how to ask & re…" at bounding box center [949, 346] width 585 height 265
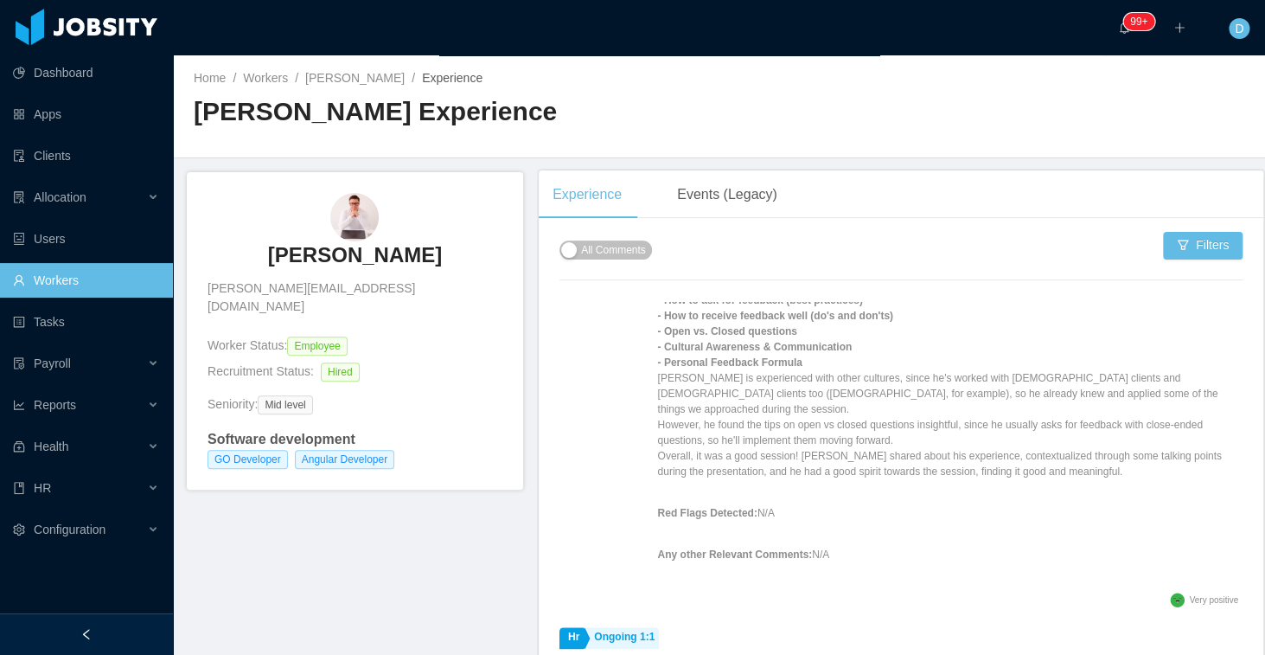
click at [1047, 384] on p "General Summary: I met Eduardo today for a Training Session on "how to ask & re…" at bounding box center [949, 346] width 585 height 265
click at [979, 393] on p "General Summary: I met Eduardo today for a Training Session on "how to ask & re…" at bounding box center [949, 346] width 585 height 265
drag, startPoint x: 717, startPoint y: 444, endPoint x: 648, endPoint y: 441, distance: 69.2
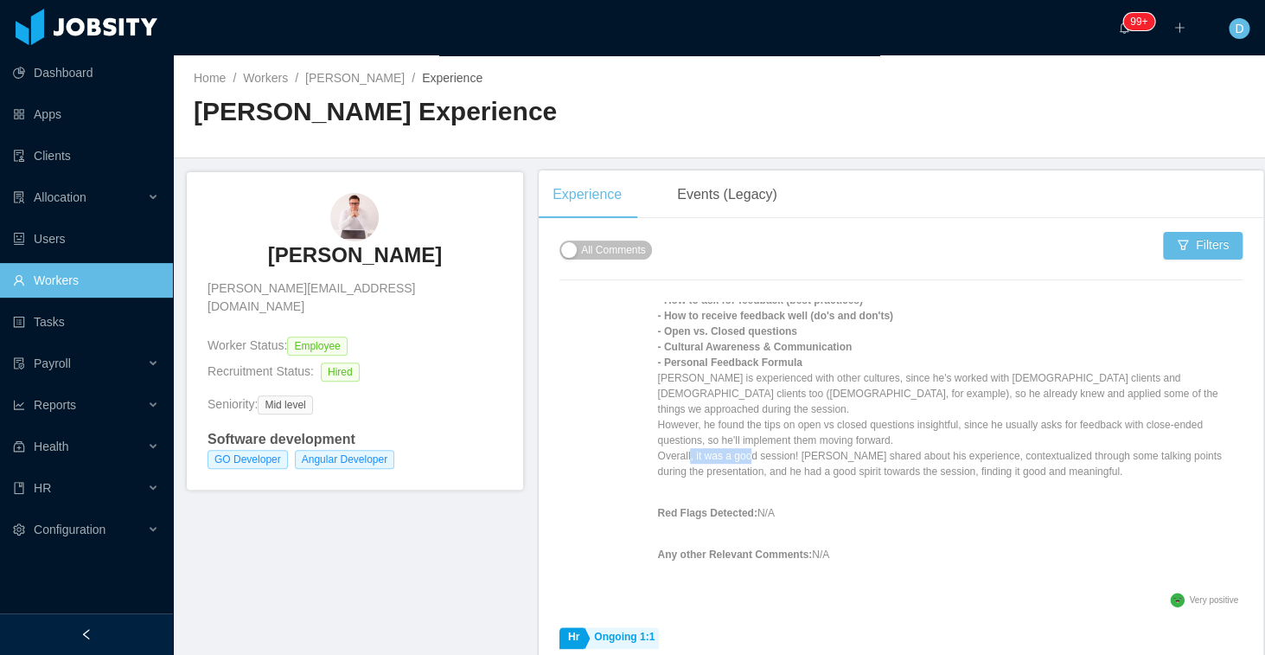
click at [657, 442] on p "General Summary: I met Eduardo today for a Training Session on "how to ask & re…" at bounding box center [949, 346] width 585 height 265
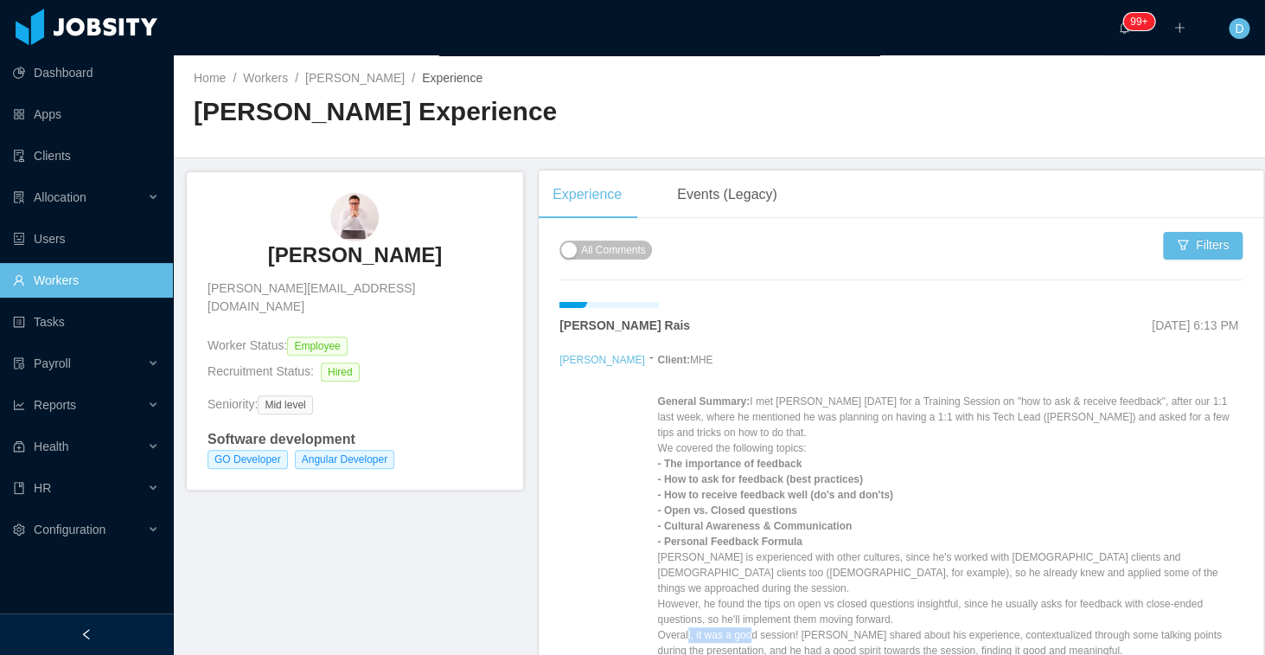
scroll to position [0, 0]
